Goal: Transaction & Acquisition: Download file/media

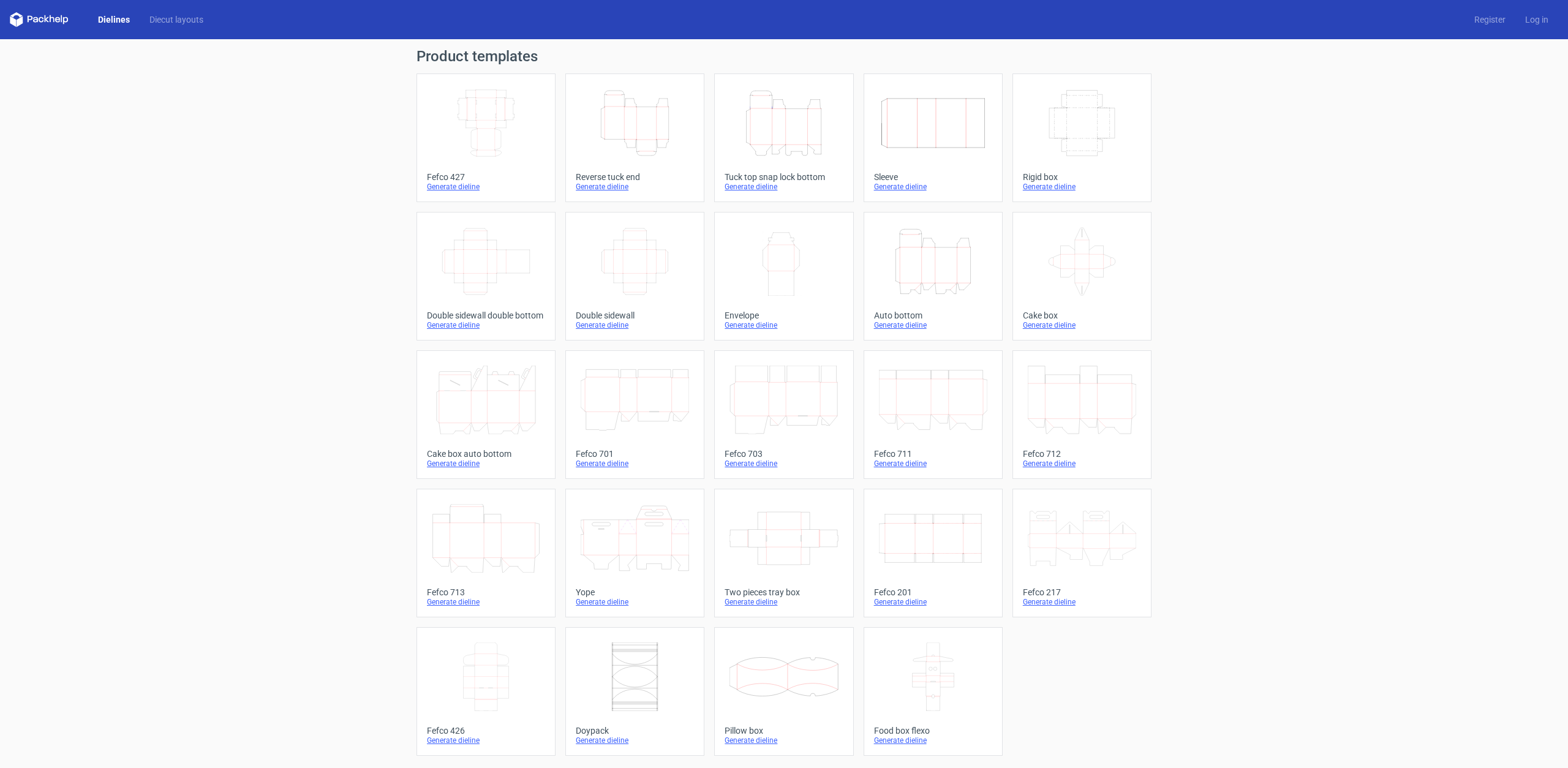
click at [480, 123] on icon "Width Depth Height" at bounding box center [486, 123] width 108 height 69
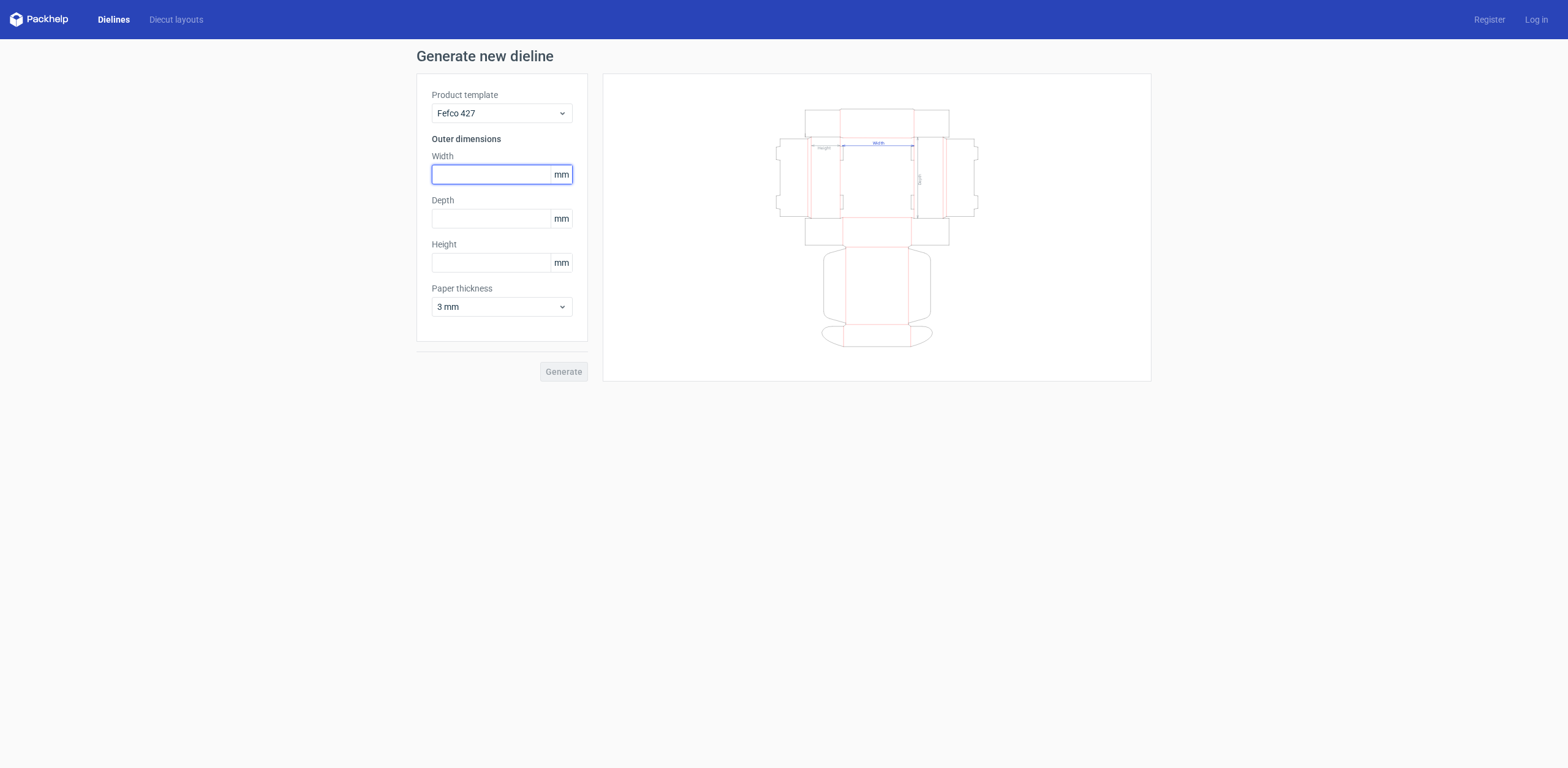
click at [452, 173] on input "text" at bounding box center [502, 175] width 141 height 20
click at [471, 225] on input "text" at bounding box center [502, 218] width 141 height 20
drag, startPoint x: 431, startPoint y: 174, endPoint x: 351, endPoint y: 167, distance: 80.3
click at [351, 168] on div "Generate new dieline Product template Fefco 427 Outer dimensions Width 50 mm De…" at bounding box center [784, 215] width 1568 height 352
type input "80"
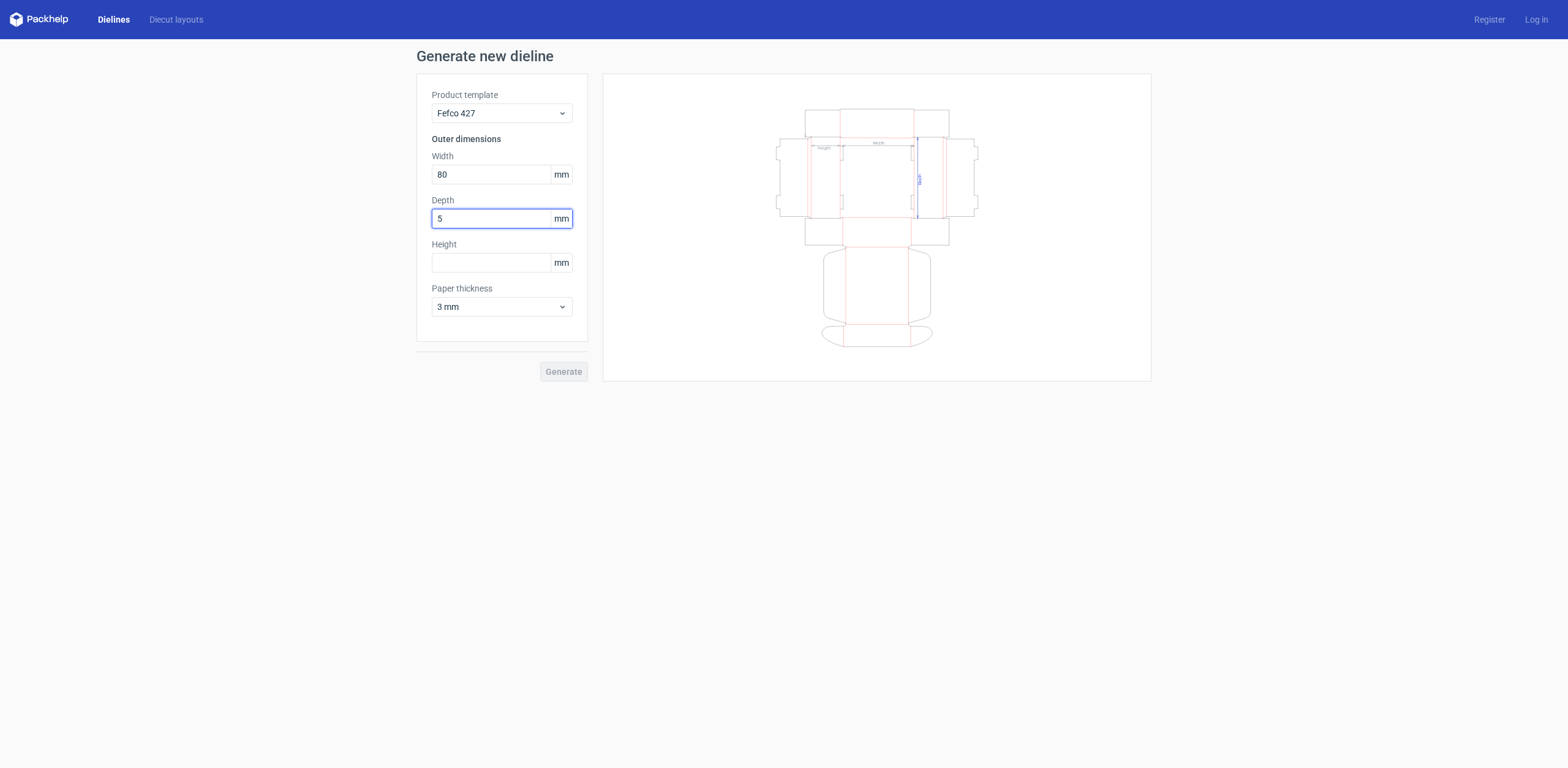
type input "50"
type input "130"
click at [565, 368] on span "Generate" at bounding box center [564, 371] width 37 height 9
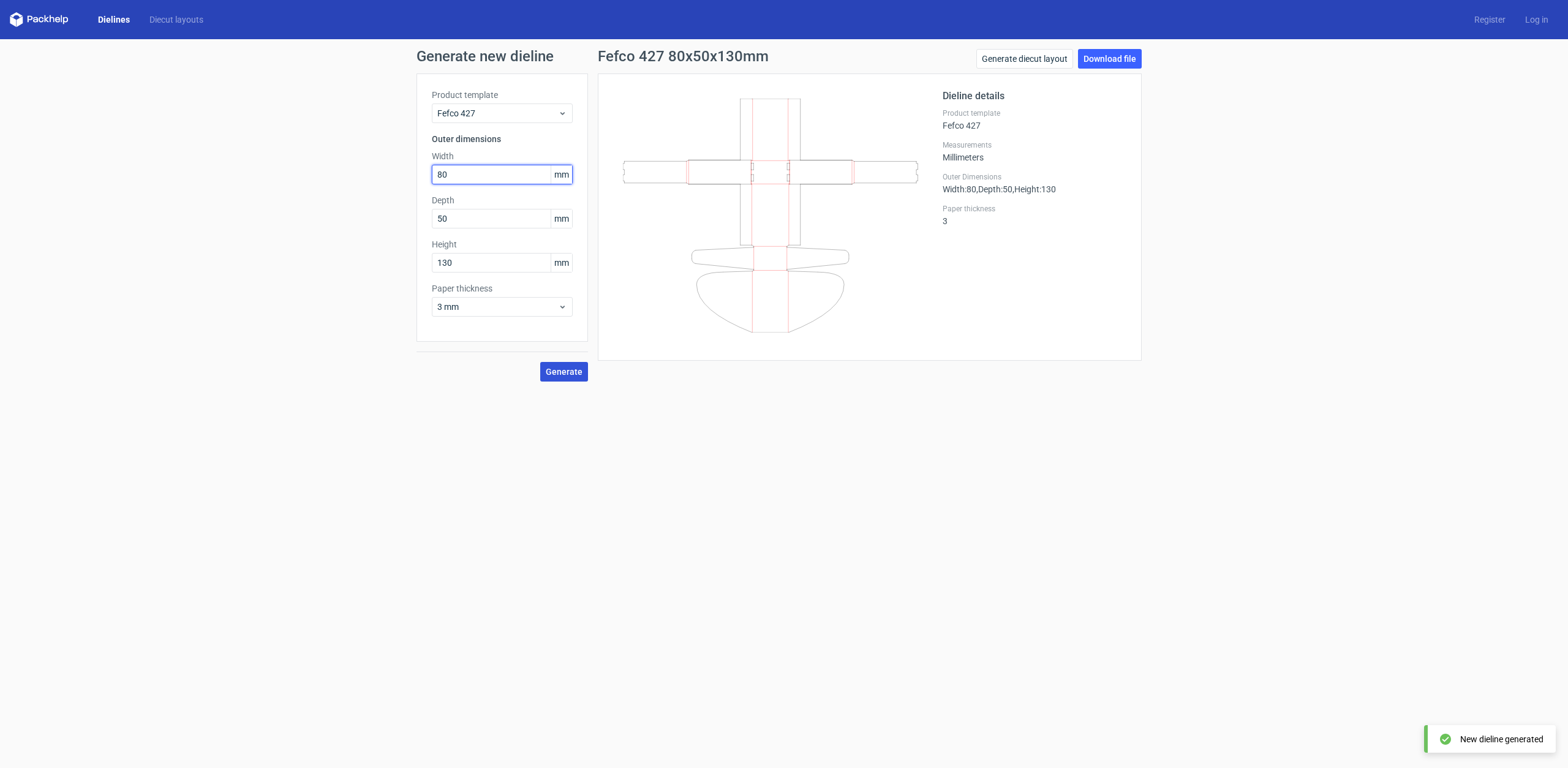
click at [506, 176] on input "80" at bounding box center [502, 175] width 141 height 20
click at [504, 169] on input "text" at bounding box center [502, 175] width 141 height 20
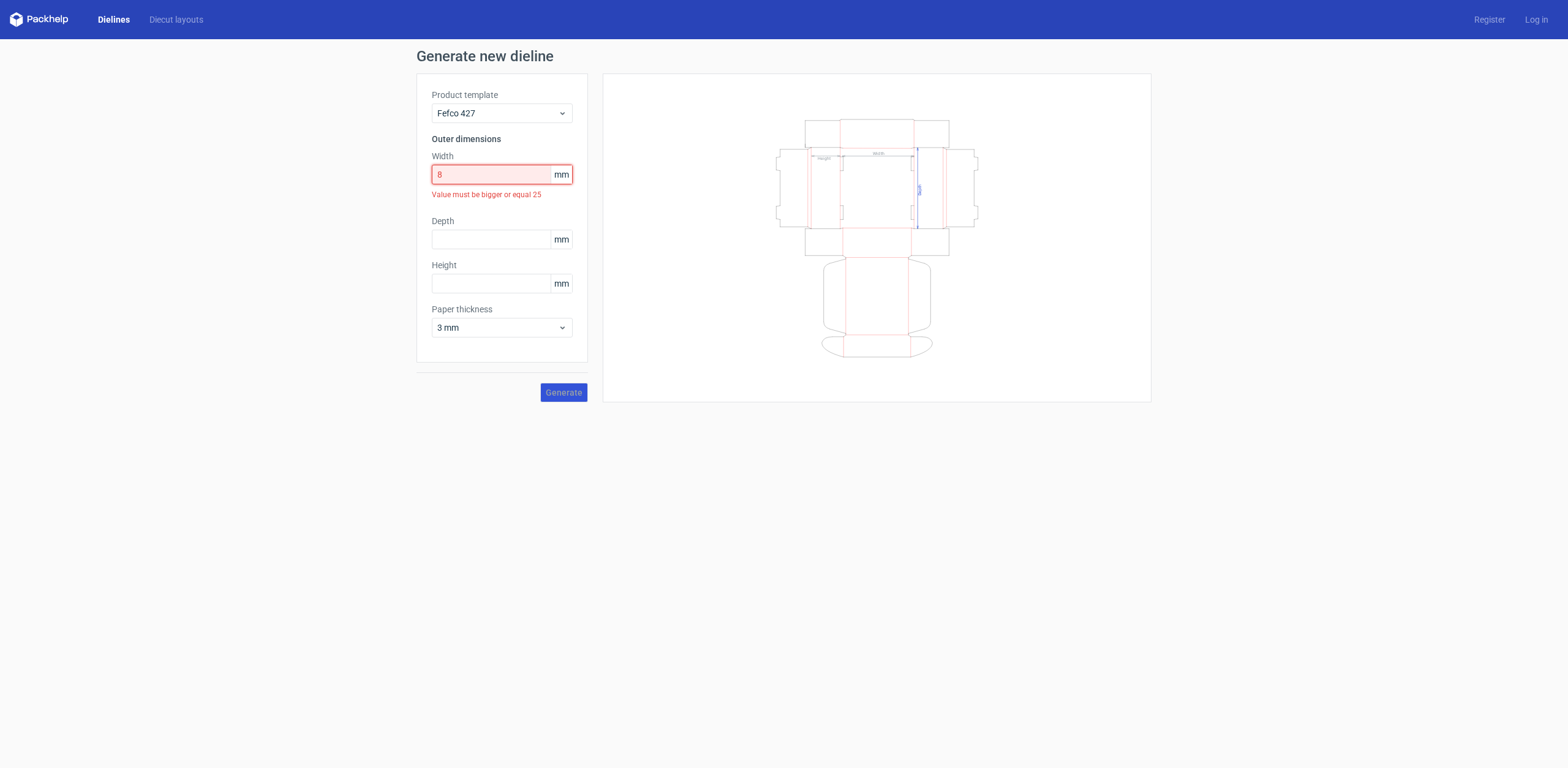
click at [520, 172] on input "8" at bounding box center [502, 175] width 141 height 20
type input "80"
click at [507, 215] on input "text" at bounding box center [502, 218] width 141 height 20
type input "130"
type input "50"
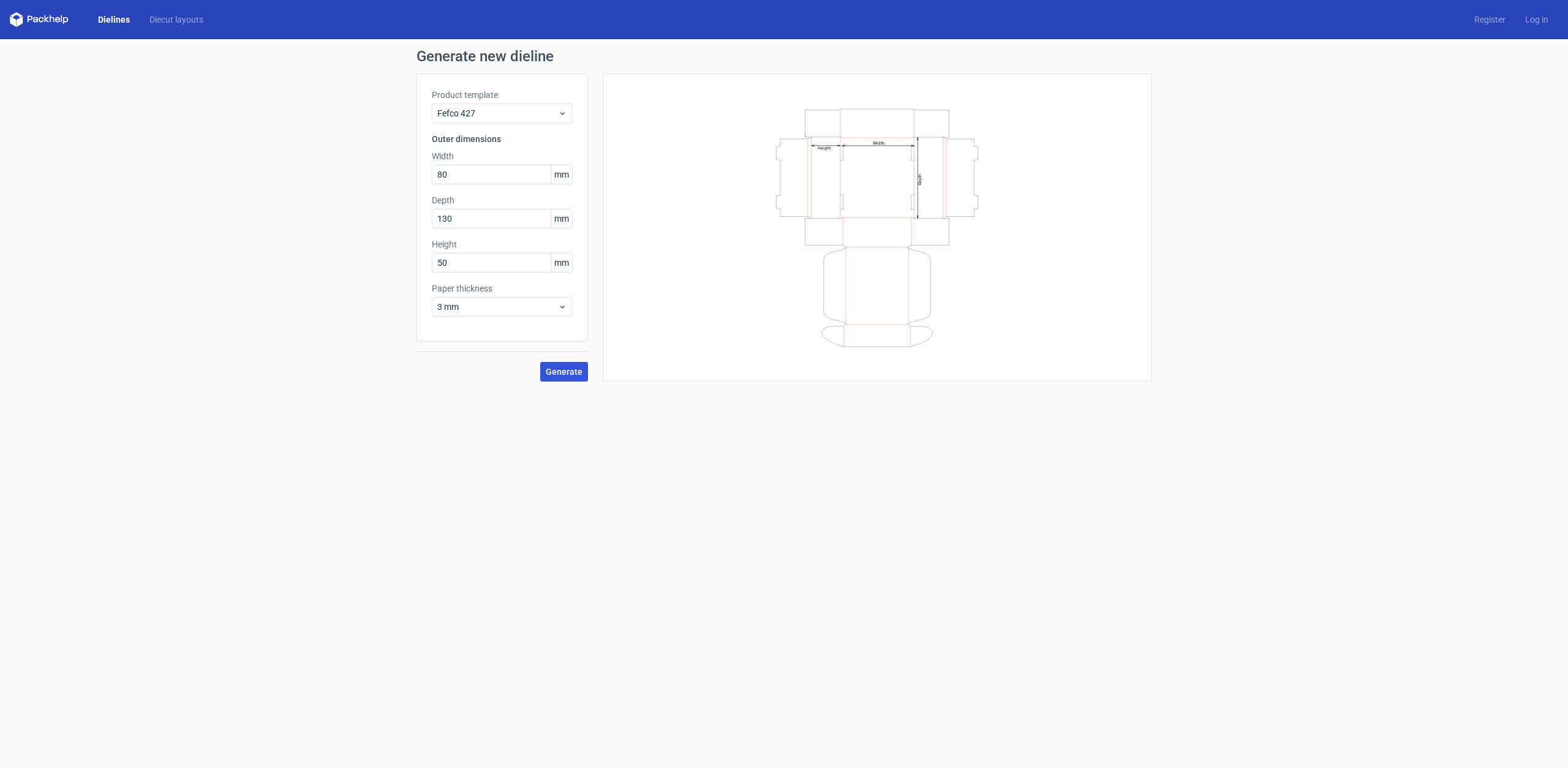
click at [581, 369] on span "Generate" at bounding box center [564, 371] width 37 height 9
click at [1119, 63] on link "Download file" at bounding box center [1109, 59] width 64 height 20
